Goal: Information Seeking & Learning: Check status

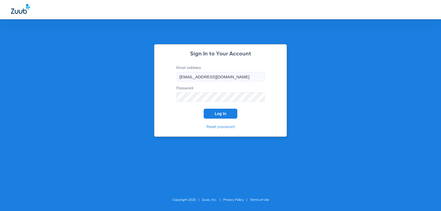
click at [226, 114] on span "Log In" at bounding box center [221, 113] width 12 height 4
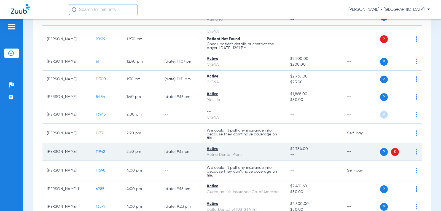
scroll to position [276, 0]
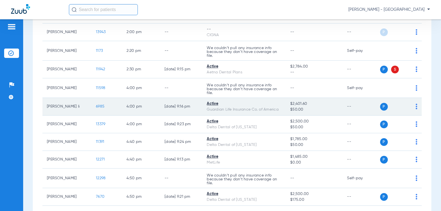
click at [96, 106] on span "6985" at bounding box center [100, 107] width 9 height 4
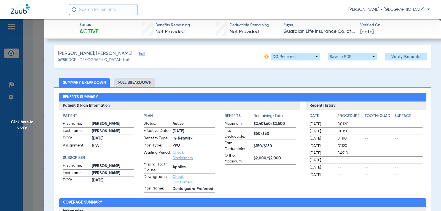
scroll to position [0, 0]
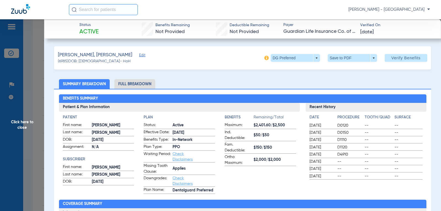
click at [17, 123] on span "Click here to close" at bounding box center [22, 124] width 44 height 211
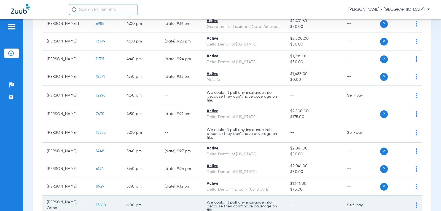
scroll to position [433, 0]
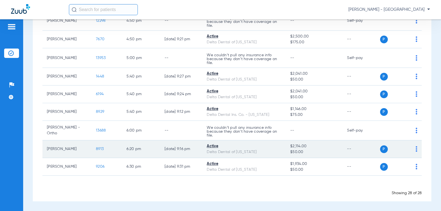
click at [96, 147] on span "8913" at bounding box center [100, 149] width 8 height 4
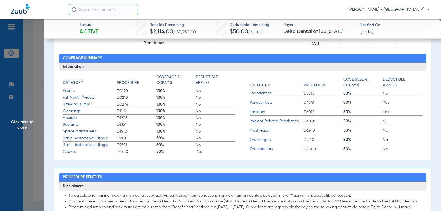
scroll to position [377, 0]
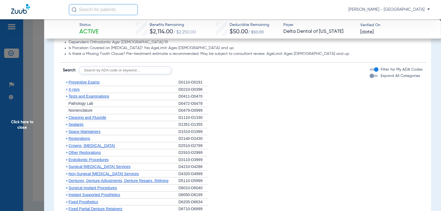
click at [81, 124] on span "Sealants" at bounding box center [76, 124] width 15 height 4
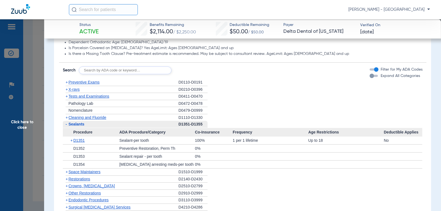
scroll to position [377, 0]
click at [20, 124] on span "Click here to close" at bounding box center [22, 124] width 44 height 211
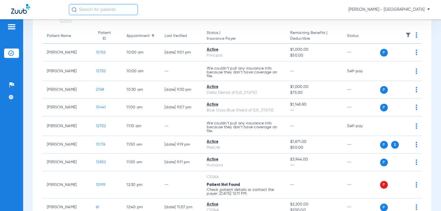
scroll to position [0, 0]
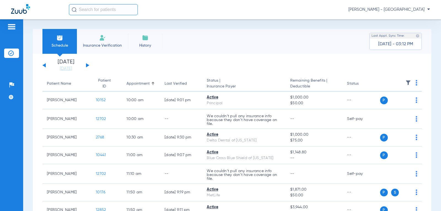
click at [88, 65] on button at bounding box center [87, 65] width 3 height 4
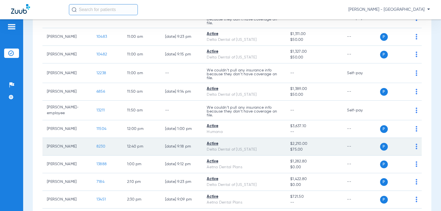
scroll to position [110, 0]
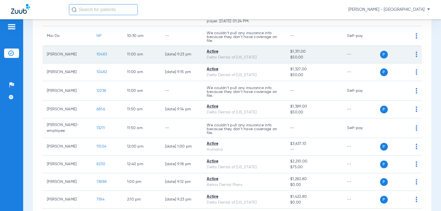
click at [97, 54] on span "10483" at bounding box center [102, 54] width 10 height 4
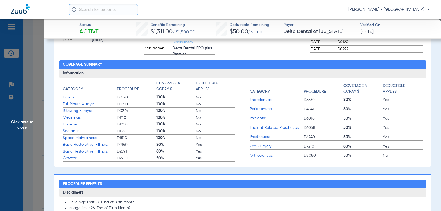
scroll to position [329, 0]
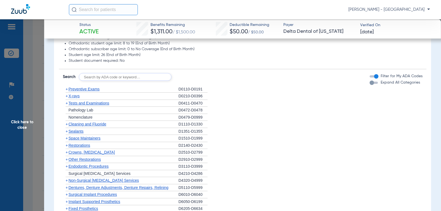
click at [98, 124] on span "Cleaning and Fluoride" at bounding box center [88, 124] width 38 height 4
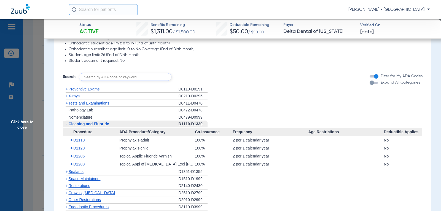
scroll to position [329, 0]
click at [27, 128] on span "Click here to close" at bounding box center [22, 124] width 44 height 211
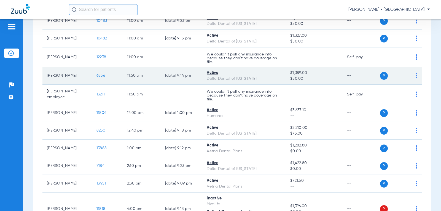
scroll to position [165, 0]
